Goal: Transaction & Acquisition: Subscribe to service/newsletter

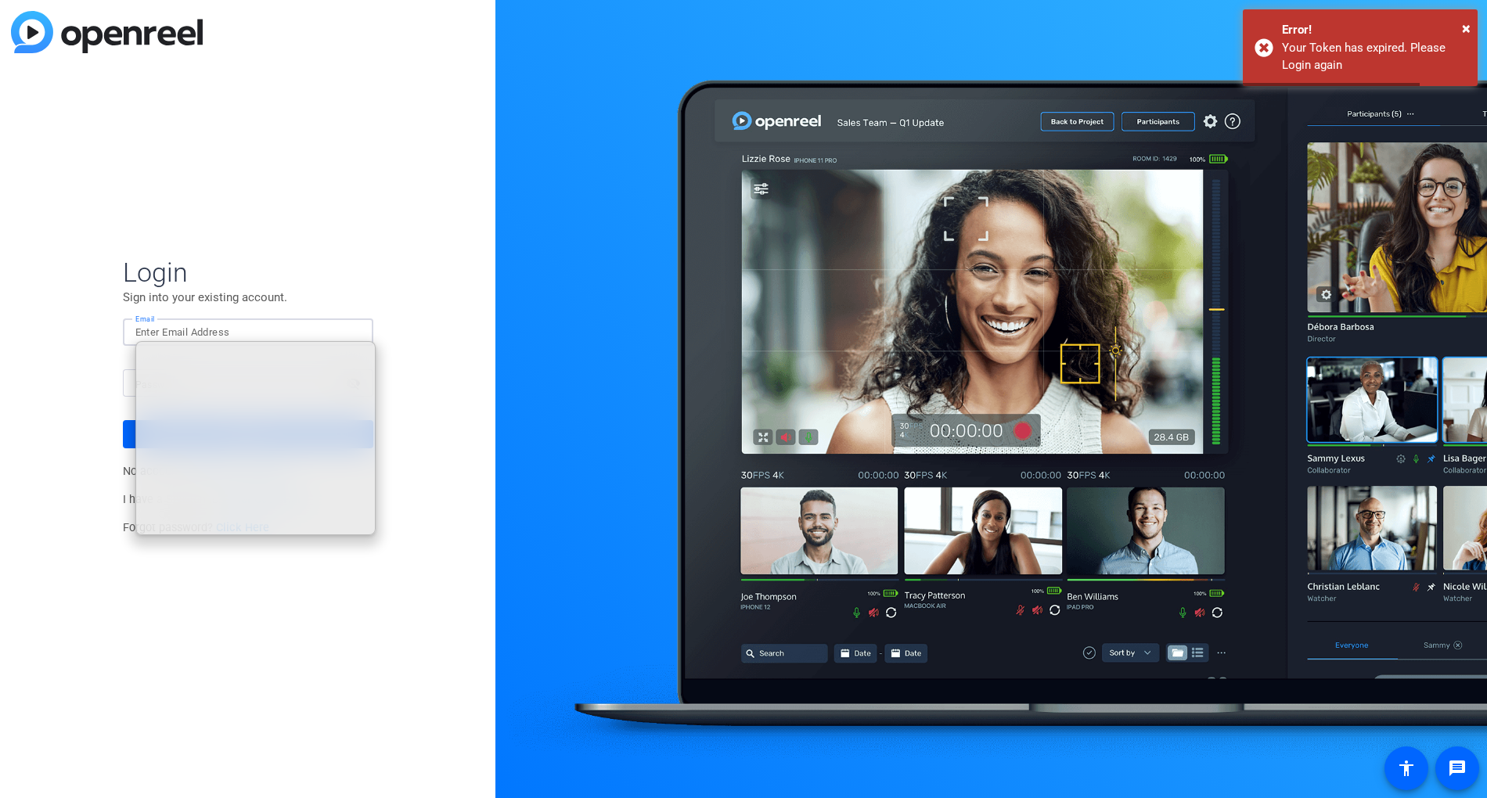
click at [340, 257] on span "Login" at bounding box center [248, 272] width 250 height 33
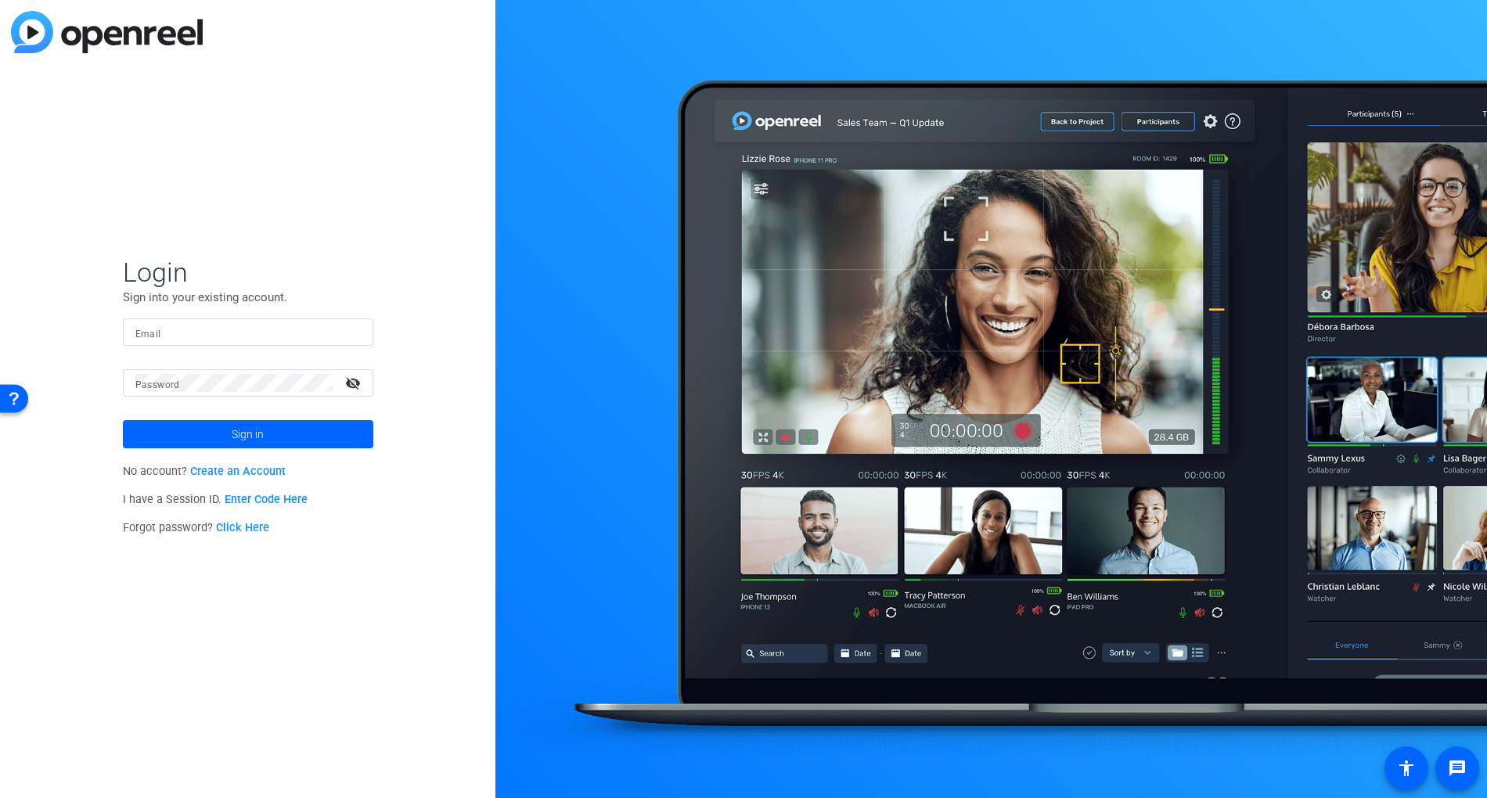
click at [243, 473] on link "Create an Account" at bounding box center [237, 471] width 95 height 13
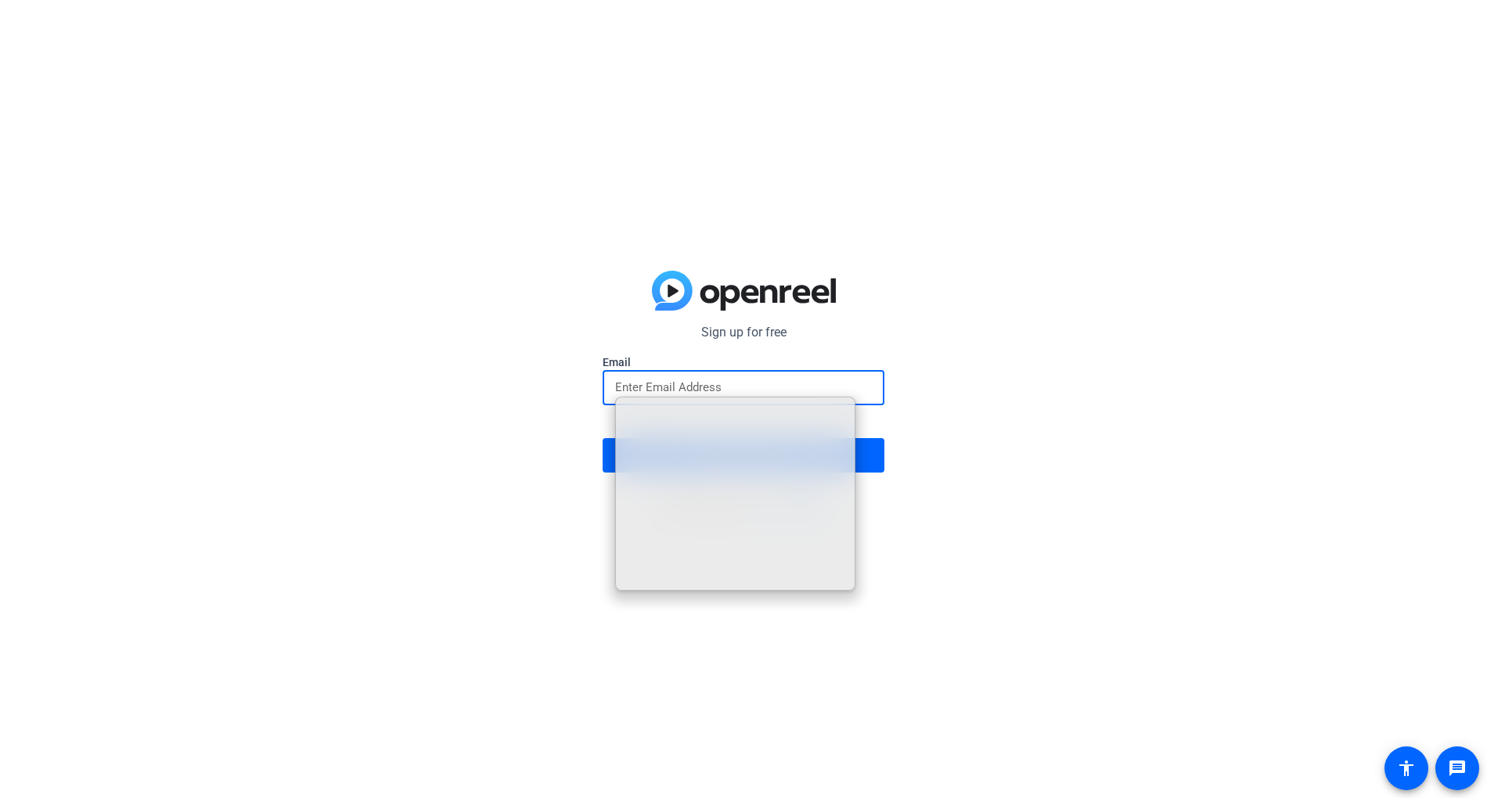
drag, startPoint x: 499, startPoint y: 320, endPoint x: 416, endPoint y: 307, distance: 84.8
click at [495, 319] on div "Sign up for free Email Sign up with email Already have an account? Sign in I ha…" at bounding box center [743, 399] width 1487 height 798
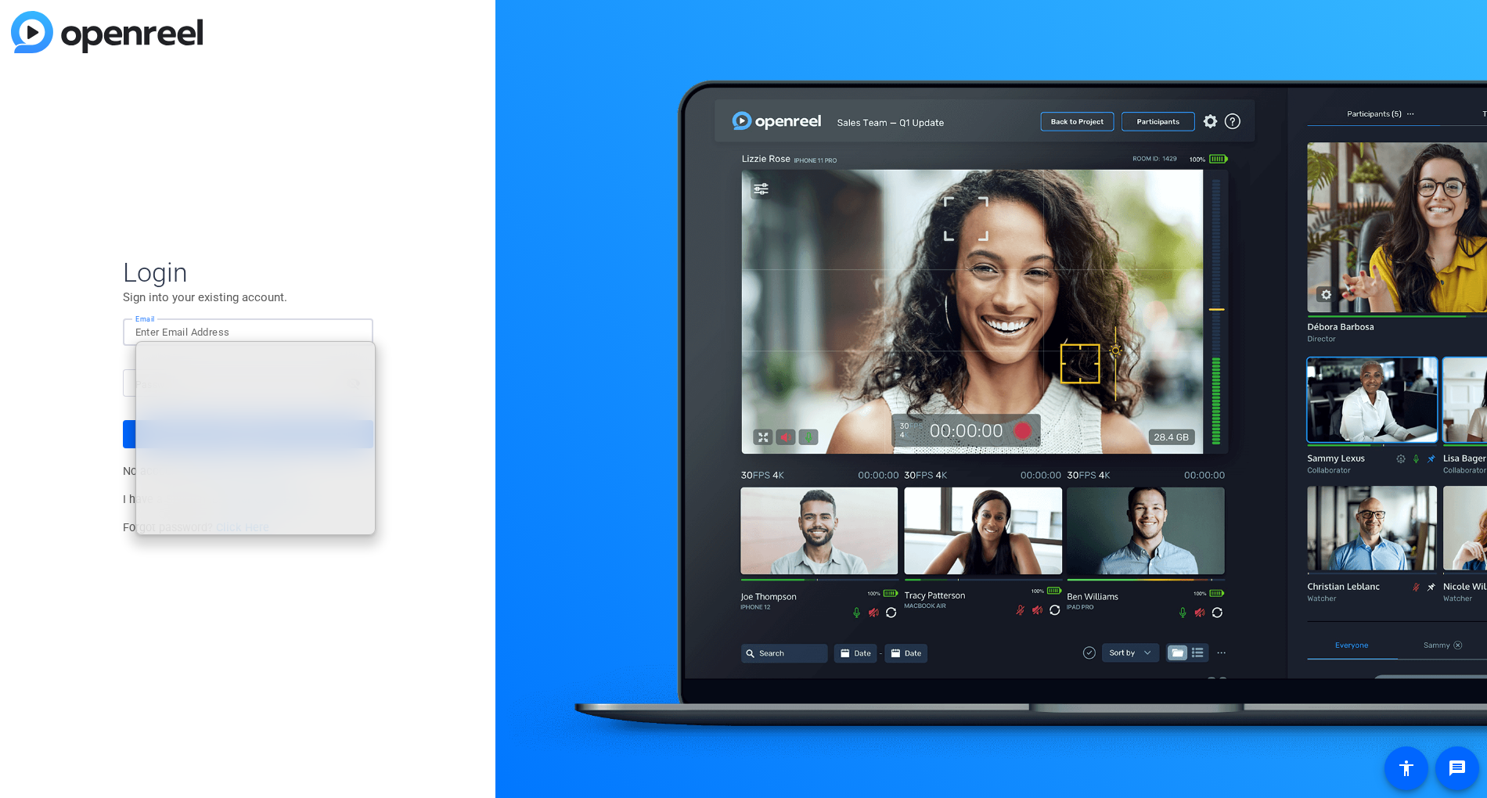
click at [112, 248] on div "Login Sign into your existing account. Email Password visibility_off Sign in No…" at bounding box center [247, 399] width 495 height 798
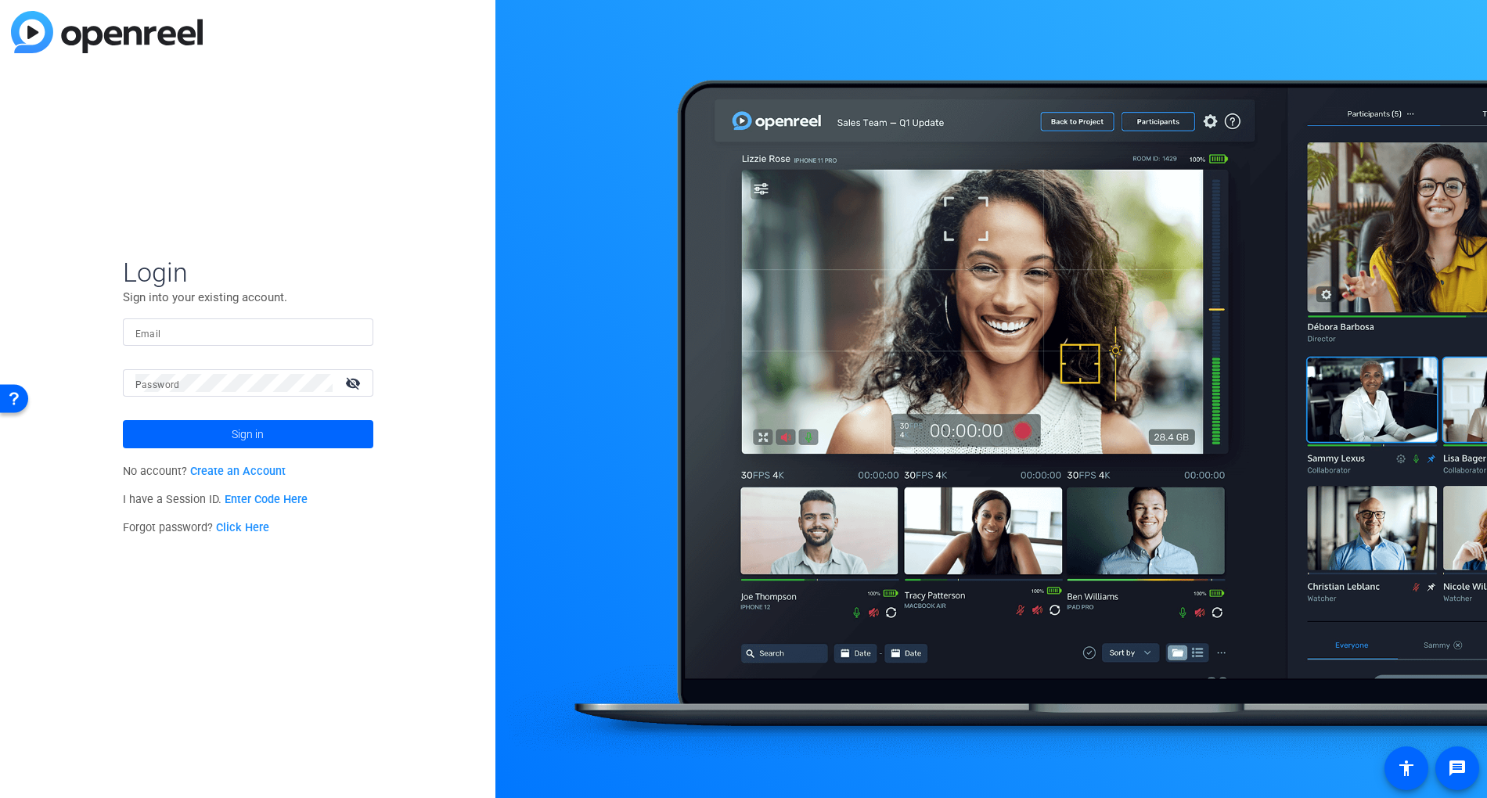
click at [245, 474] on link "Create an Account" at bounding box center [237, 471] width 95 height 13
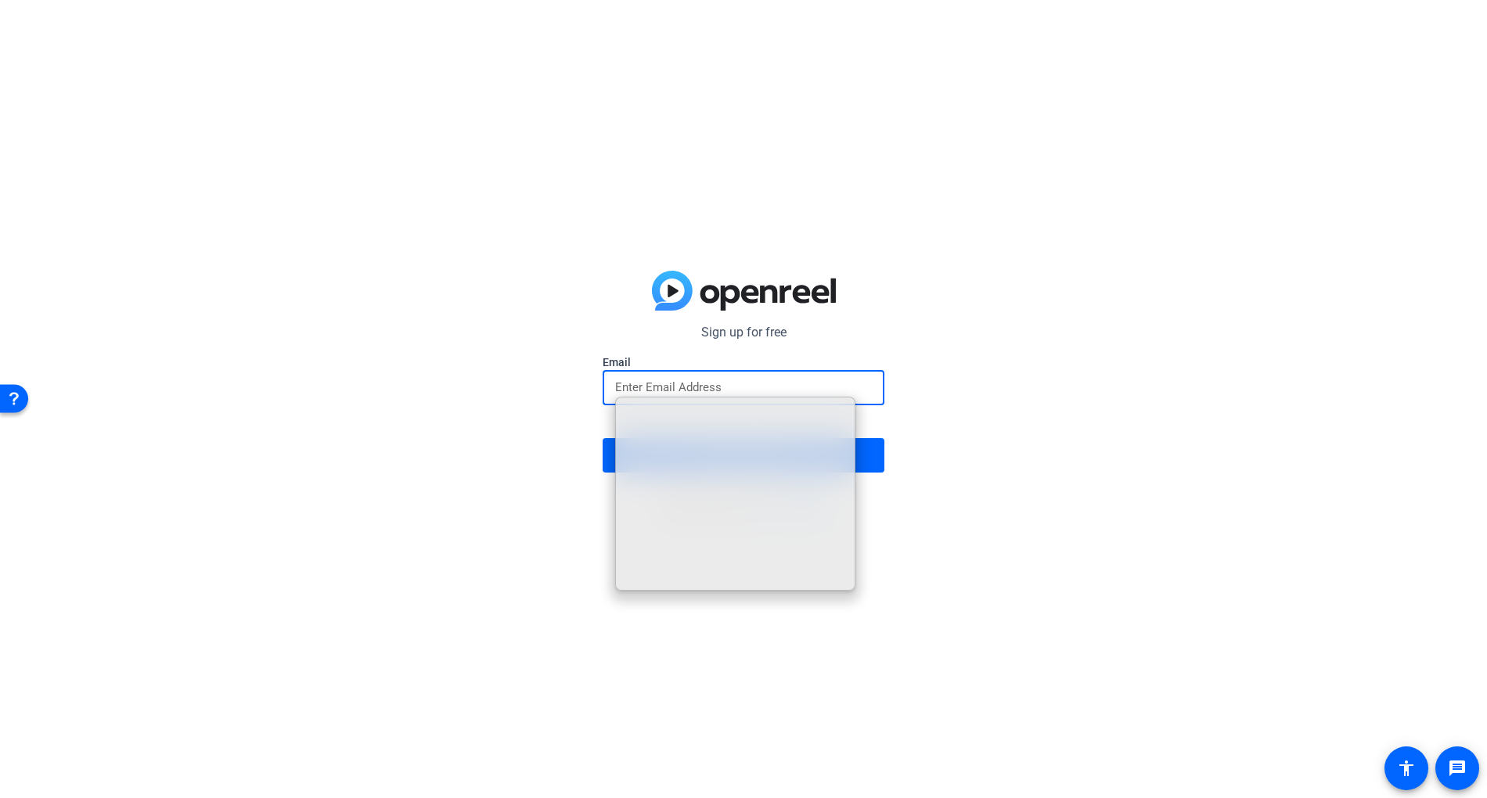
click at [706, 387] on input "email" at bounding box center [743, 387] width 257 height 19
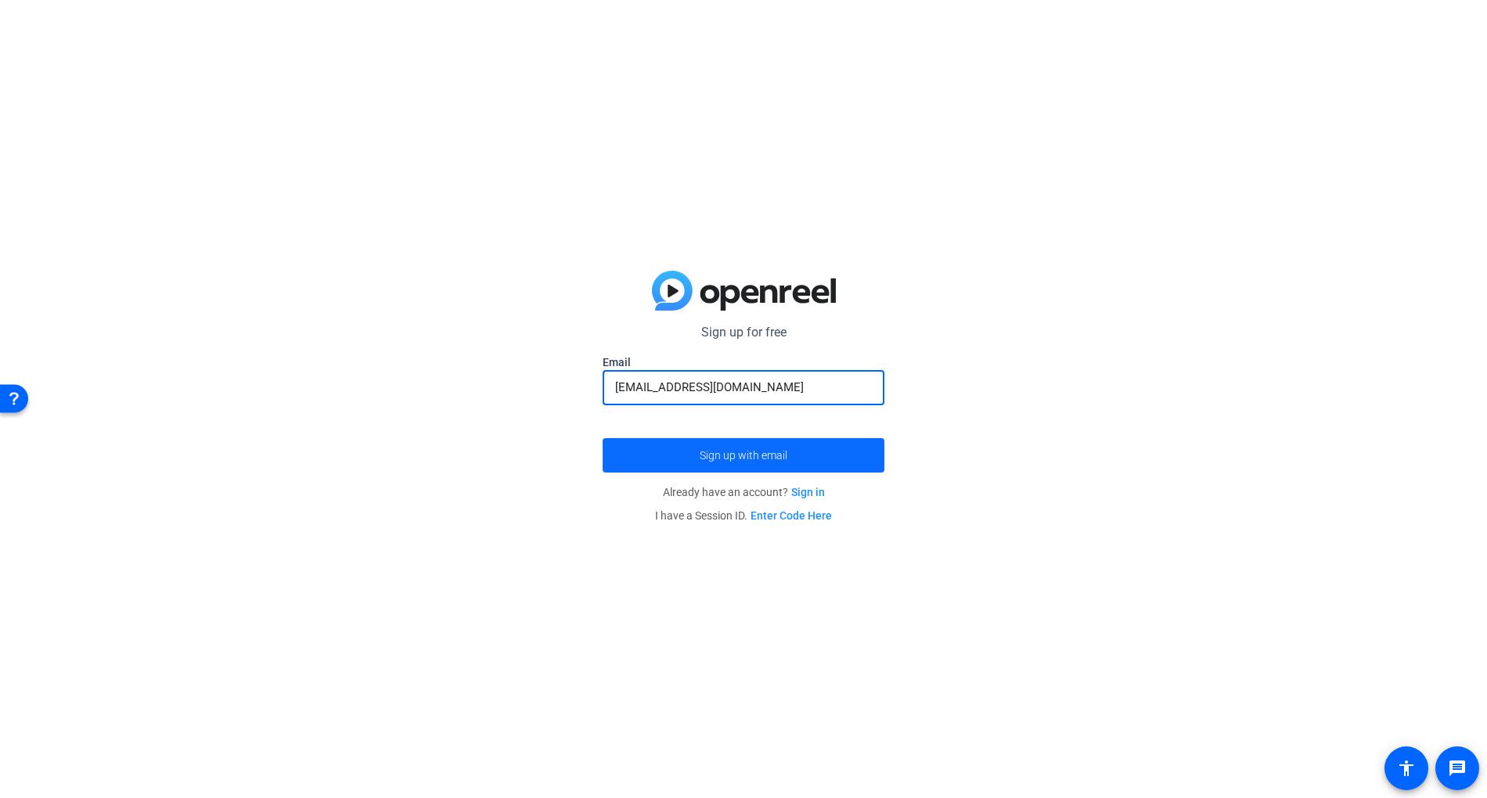
type input "jm+33@openreel.com"
click at [747, 455] on span "Sign up with email" at bounding box center [744, 455] width 88 height 0
